Goal: Information Seeking & Learning: Learn about a topic

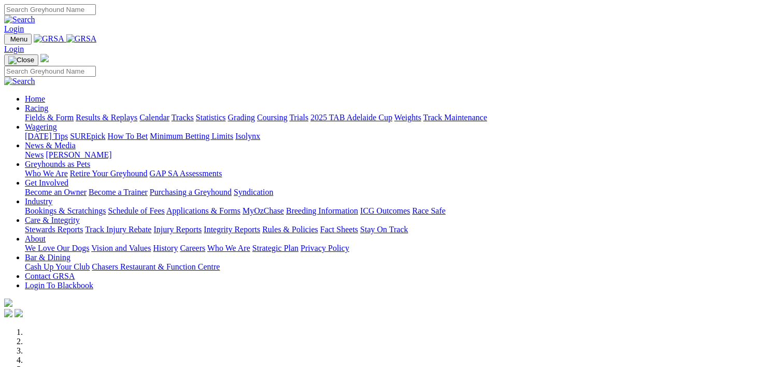
scroll to position [339, 0]
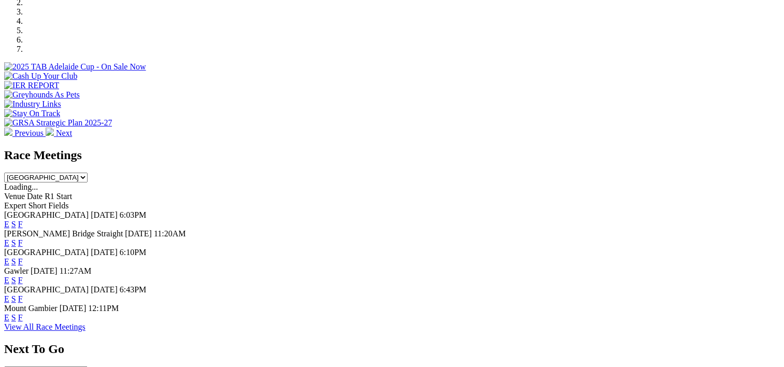
click at [23, 220] on link "F" at bounding box center [20, 224] width 5 height 9
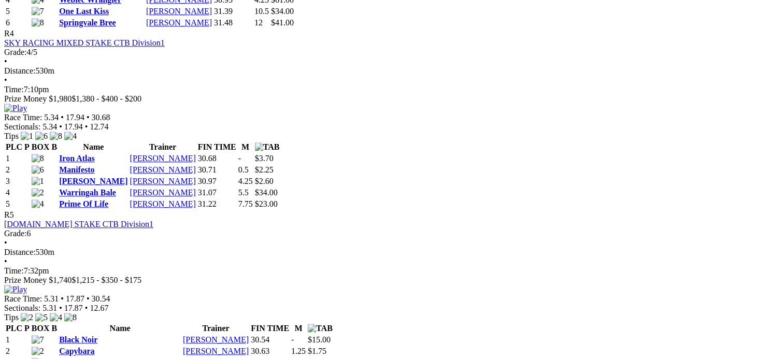
scroll to position [1015, 0]
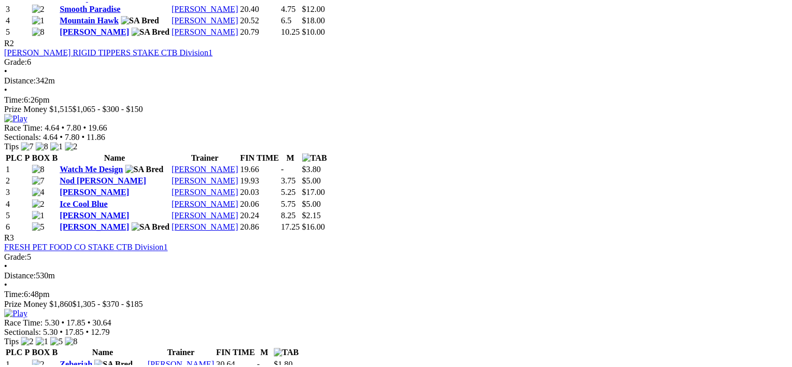
scroll to position [651, 0]
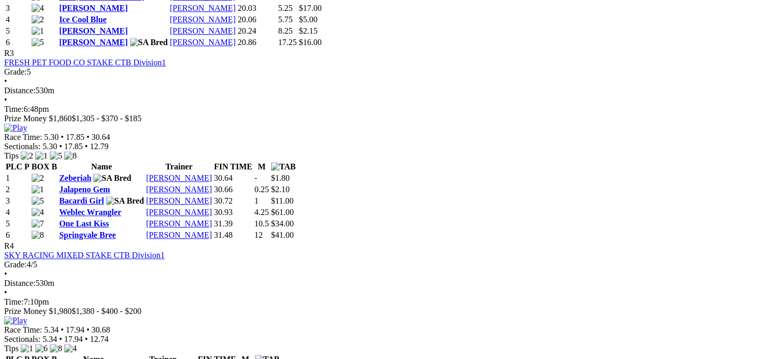
scroll to position [835, 0]
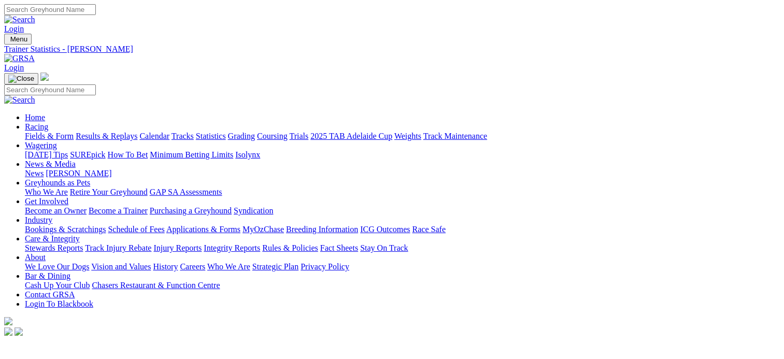
click at [226, 132] on link "Statistics" at bounding box center [211, 136] width 30 height 9
click at [49, 356] on link "Trainer" at bounding box center [37, 360] width 24 height 9
type input "ben rawlings"
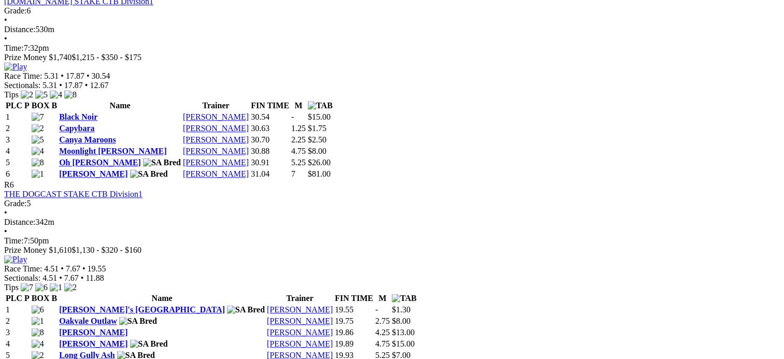
scroll to position [1290, 0]
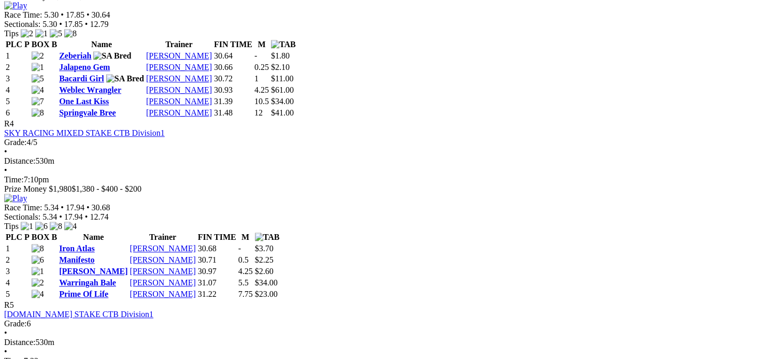
scroll to position [957, 0]
